Goal: Check status: Check status

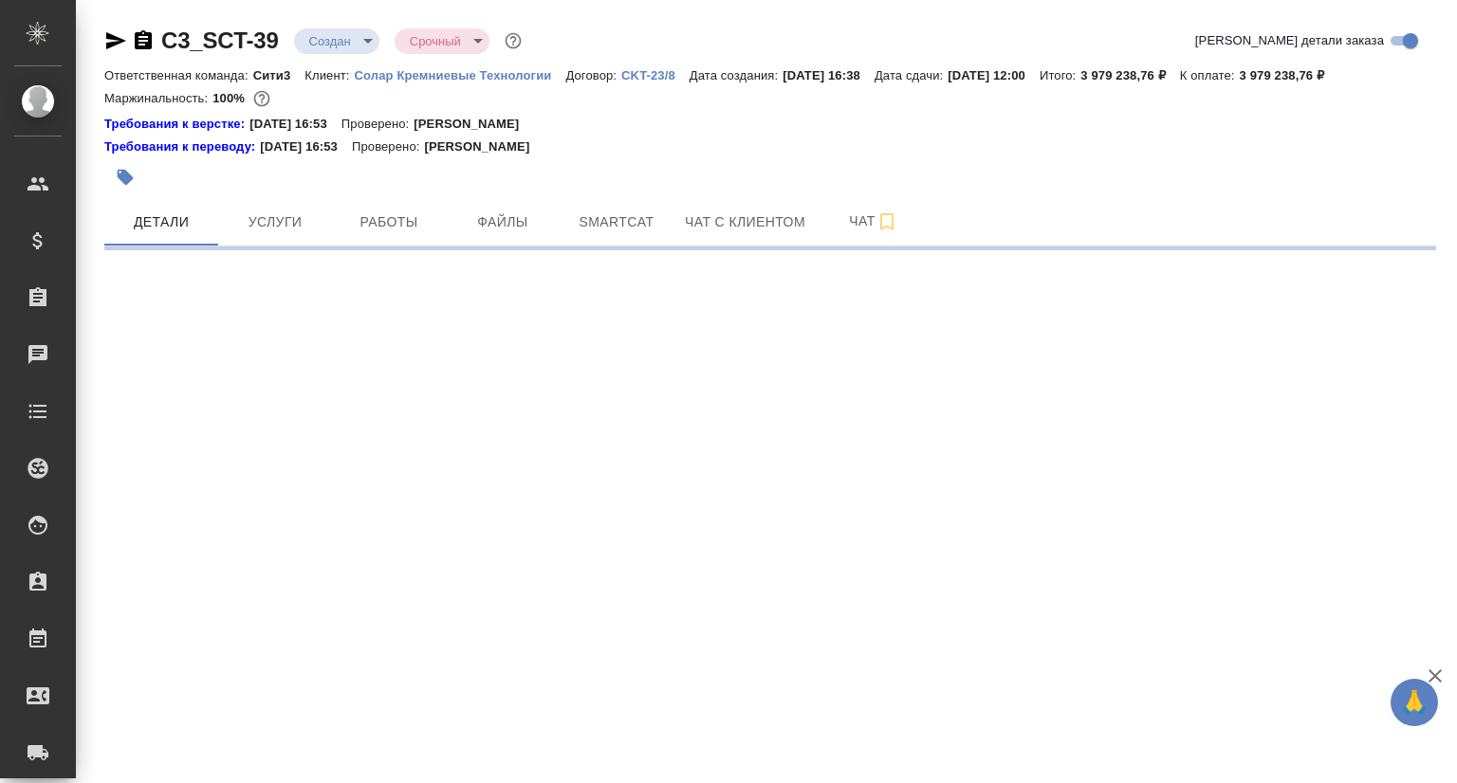
select select "RU"
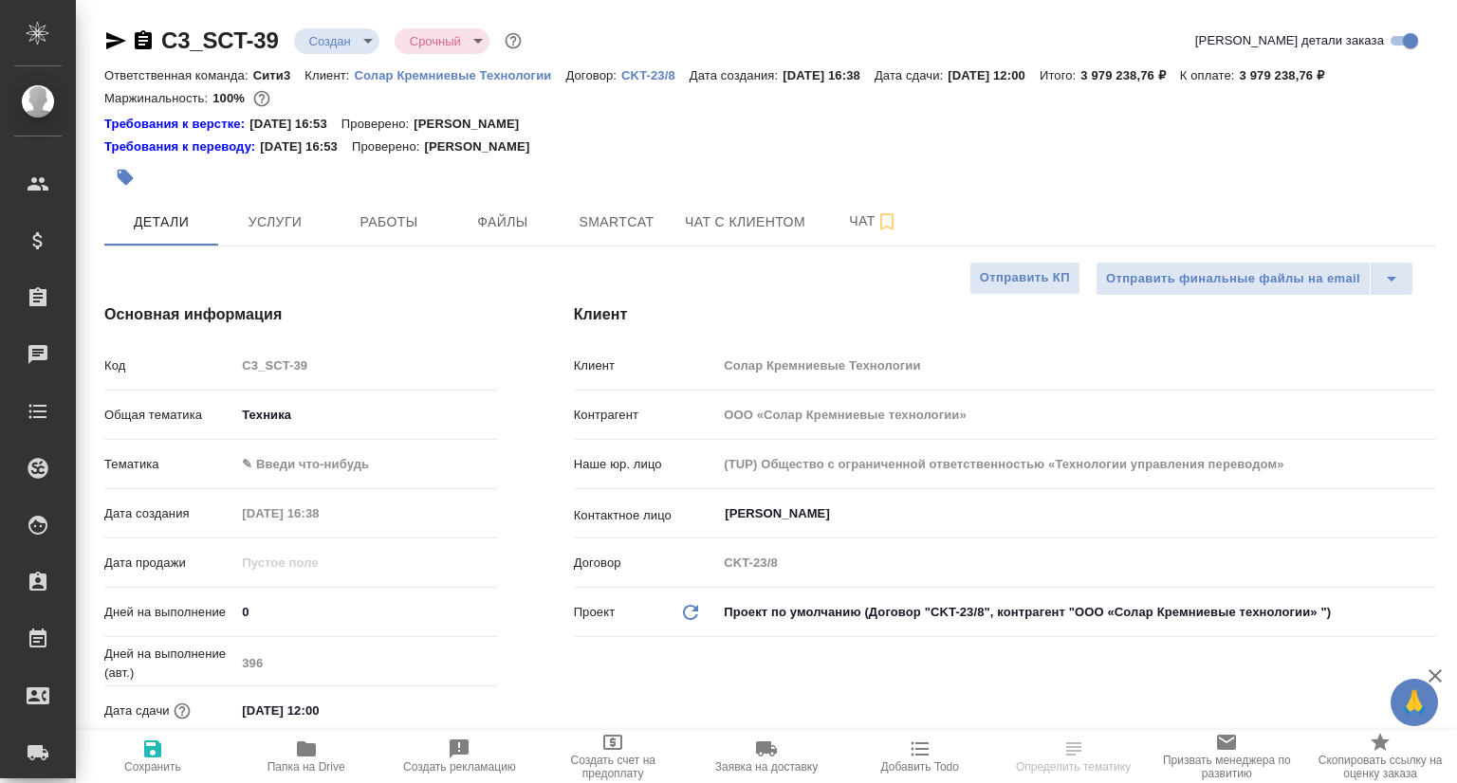
type textarea "x"
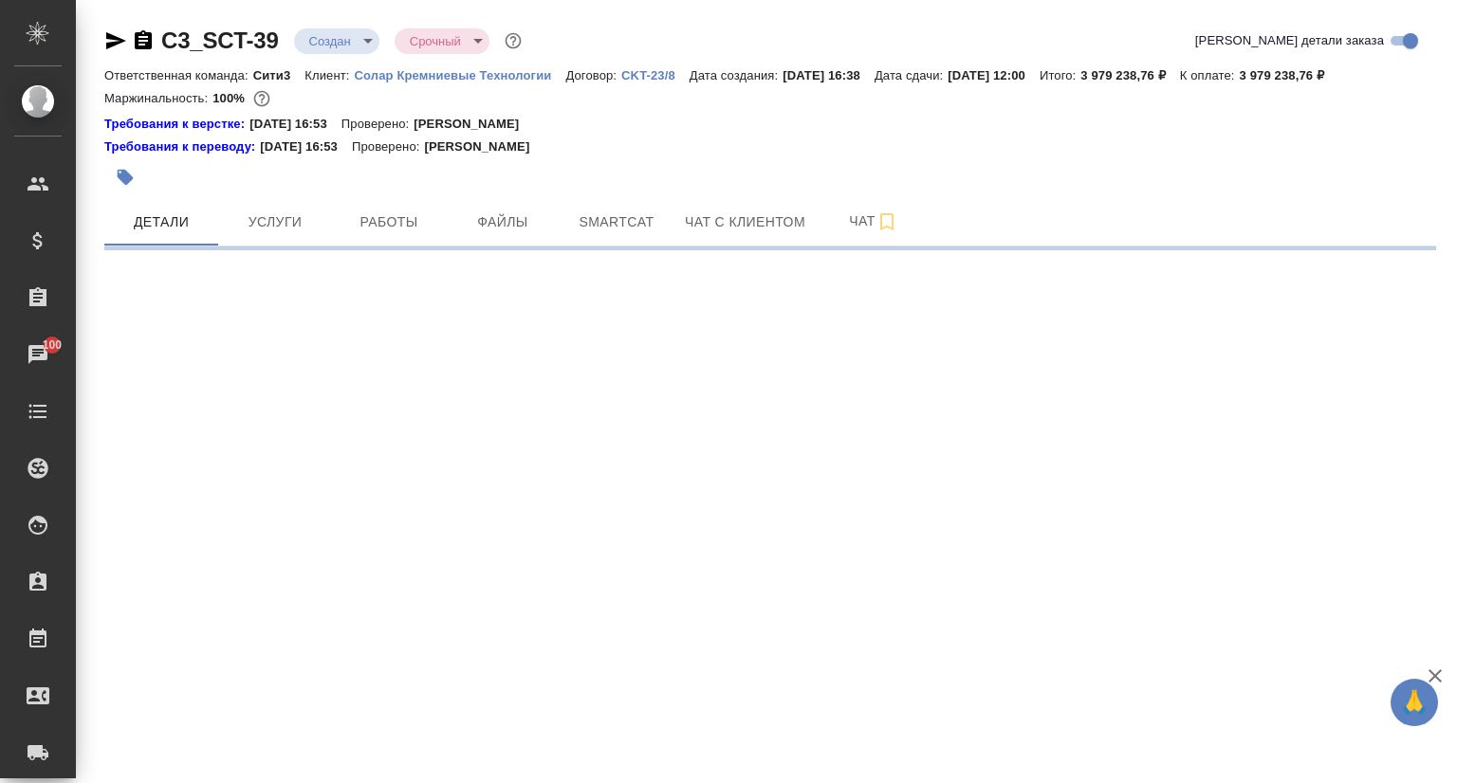
select select "RU"
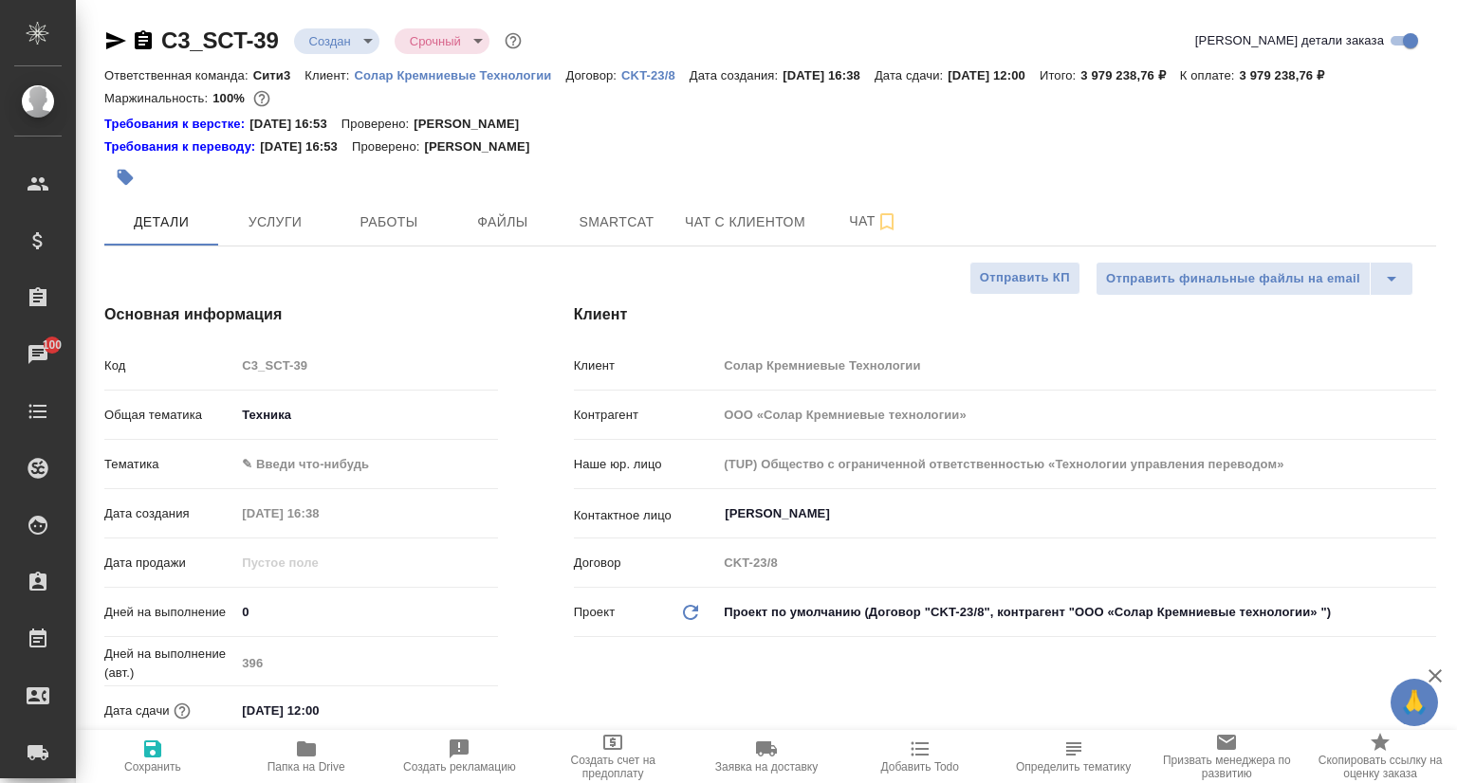
type textarea "x"
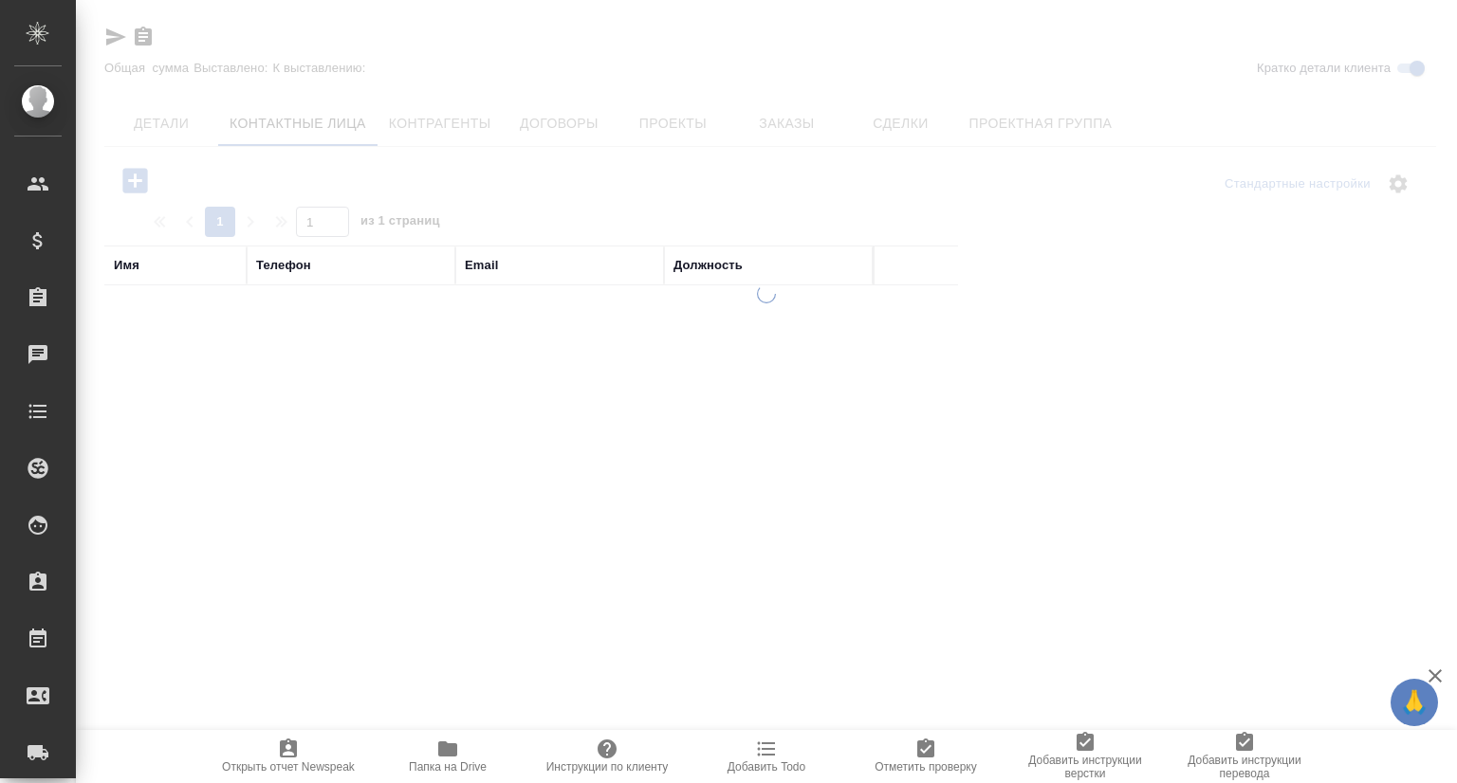
select select "RU"
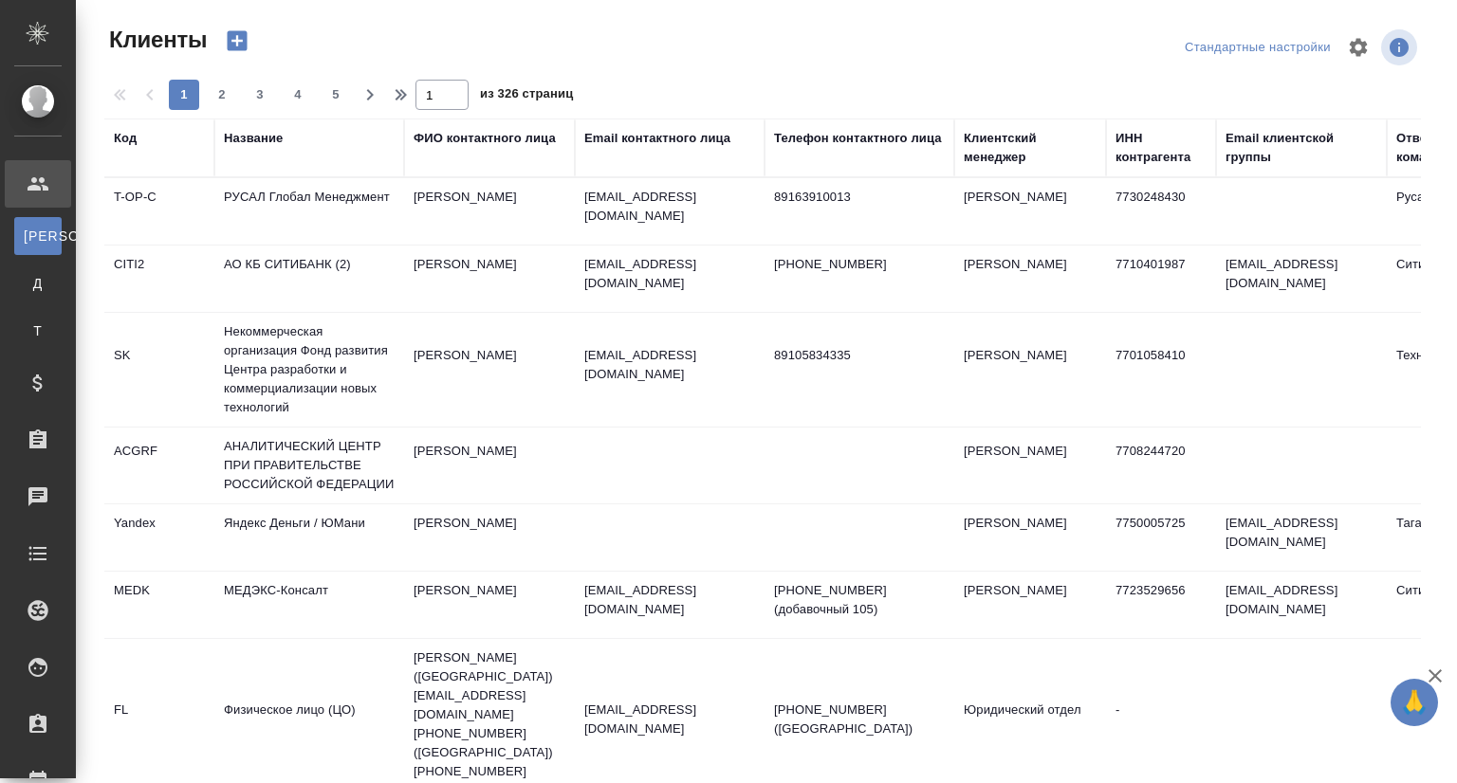
select select "RU"
